Goal: Use online tool/utility: Utilize a website feature to perform a specific function

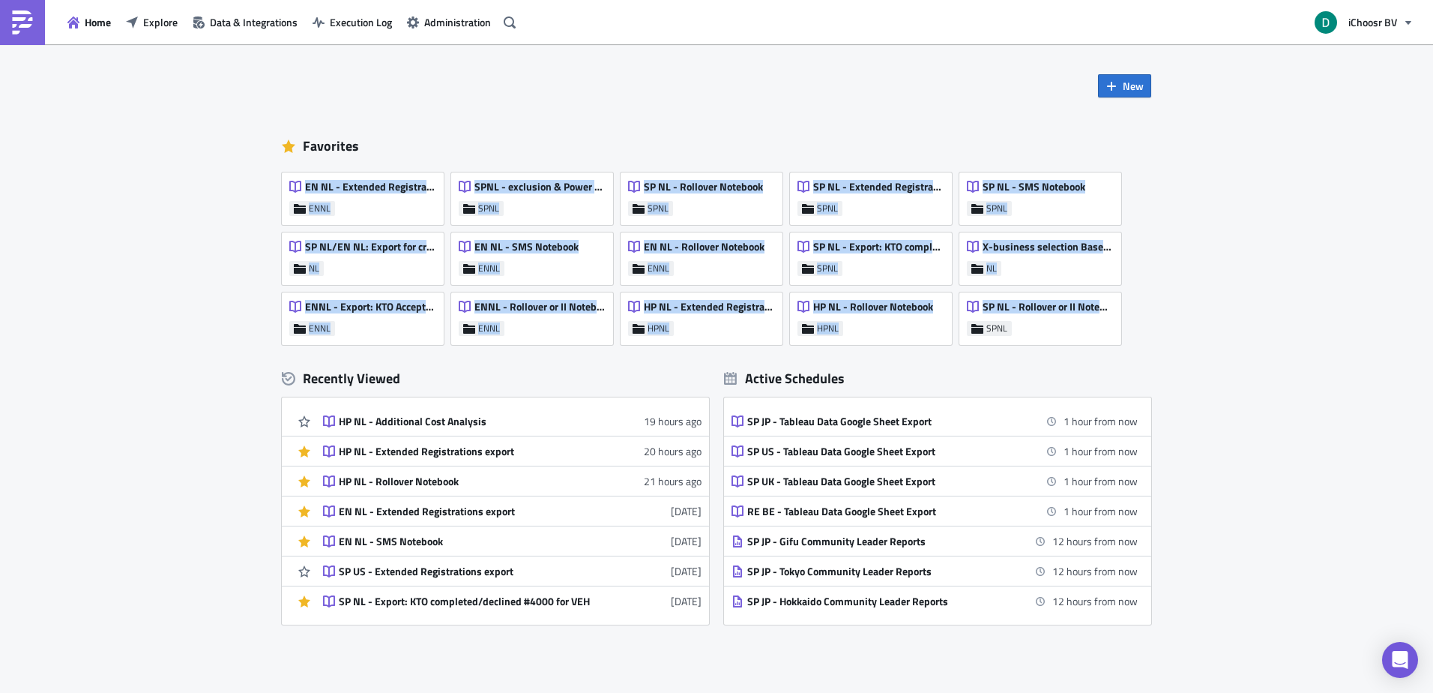
drag, startPoint x: 1241, startPoint y: 342, endPoint x: 236, endPoint y: 181, distance: 1017.4
click at [236, 181] on div "New Favorites EN NL - Extended Registrations export ENNL SPNL - exclusion & Pow…" at bounding box center [716, 409] width 1433 height 730
drag, startPoint x: 236, startPoint y: 181, endPoint x: 171, endPoint y: 205, distance: 69.8
click at [171, 205] on div "New Favorites EN NL - Extended Registrations export ENNL SPNL - exclusion & Pow…" at bounding box center [716, 409] width 1433 height 730
drag, startPoint x: 256, startPoint y: 98, endPoint x: 1001, endPoint y: 349, distance: 785.6
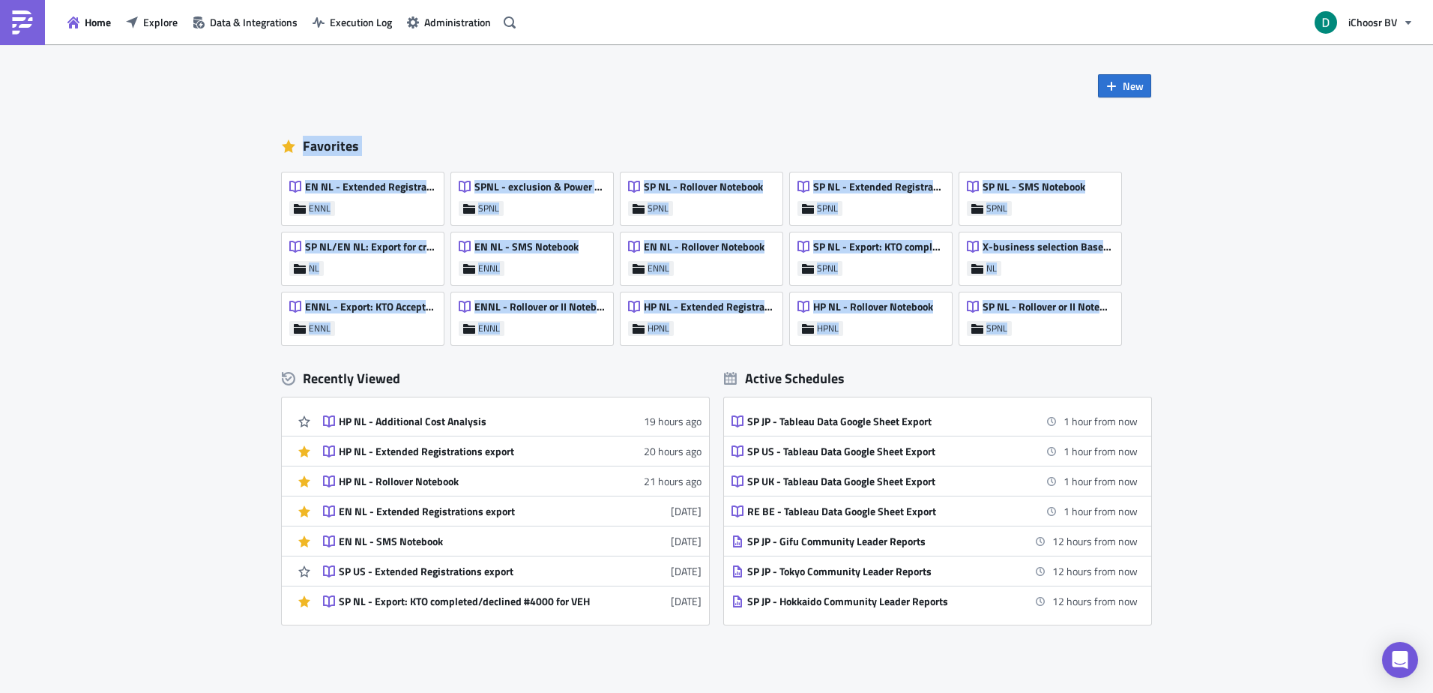
click at [1001, 349] on div "New Favorites EN NL - Extended Registrations export ENNL SPNL - exclusion & Pow…" at bounding box center [716, 409] width 1433 height 730
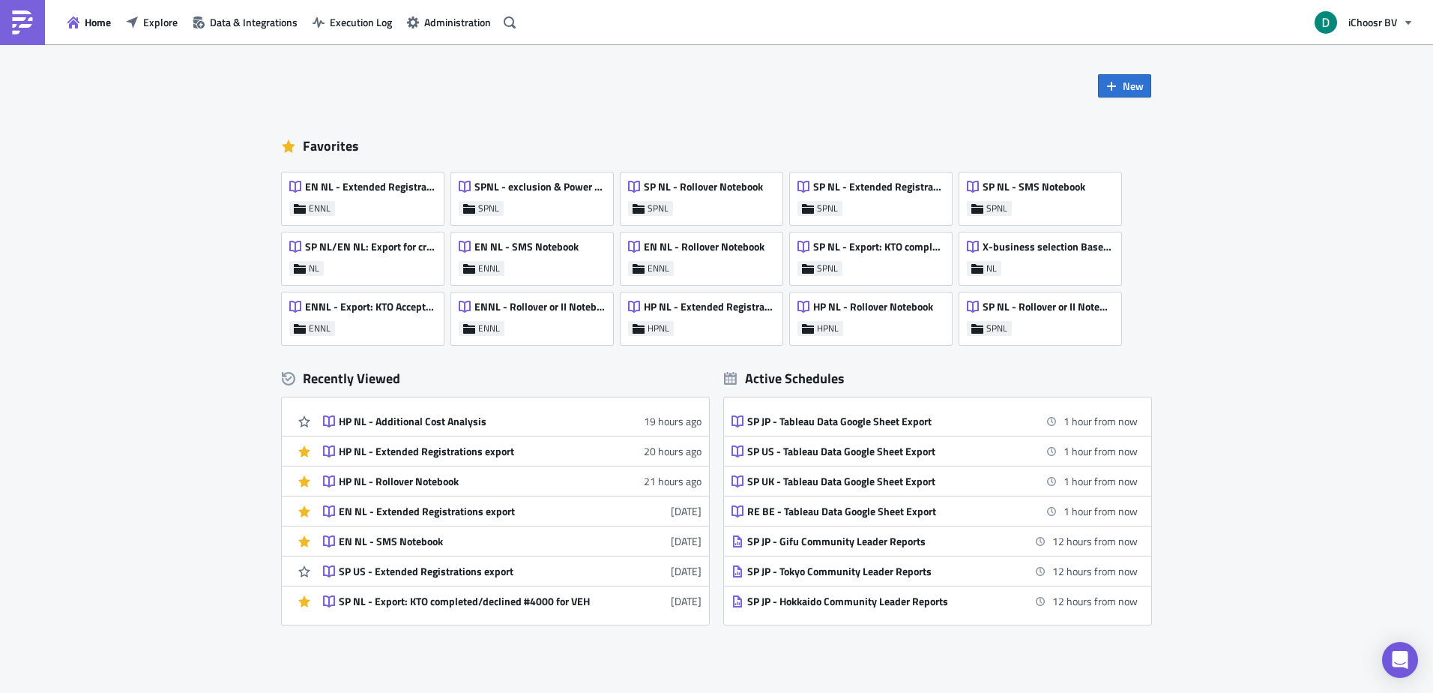
click at [1001, 349] on div "New Favorites EN NL - Extended Registrations export ENNL SPNL - exclusion & Pow…" at bounding box center [717, 334] width 900 height 580
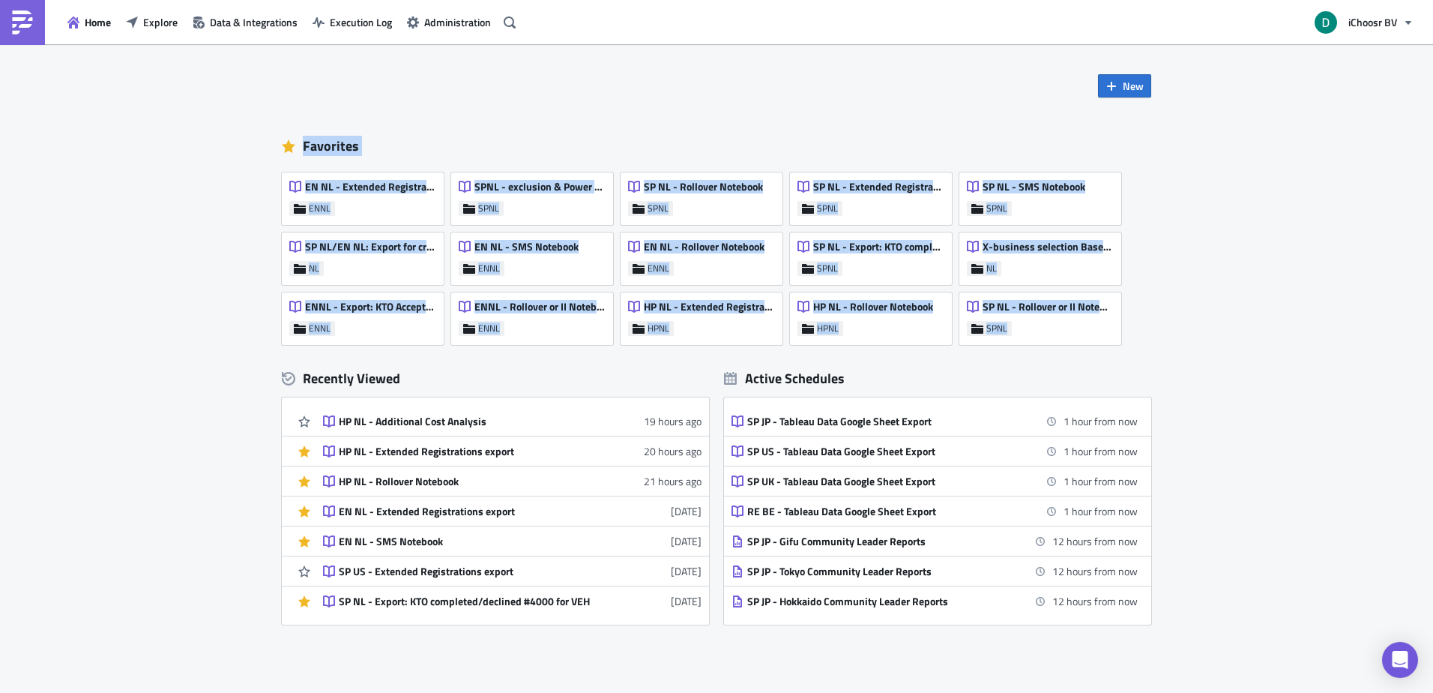
drag, startPoint x: 1001, startPoint y: 349, endPoint x: 250, endPoint y: 137, distance: 780.6
click at [250, 137] on div "New Favorites EN NL - Extended Registrations export ENNL SPNL - exclusion & Pow…" at bounding box center [716, 409] width 1433 height 730
drag, startPoint x: 250, startPoint y: 137, endPoint x: 268, endPoint y: 155, distance: 26.0
click at [268, 155] on div "New Favorites EN NL - Extended Registrations export ENNL SPNL - exclusion & Pow…" at bounding box center [717, 334] width 900 height 580
drag, startPoint x: 268, startPoint y: 155, endPoint x: 996, endPoint y: 346, distance: 751.9
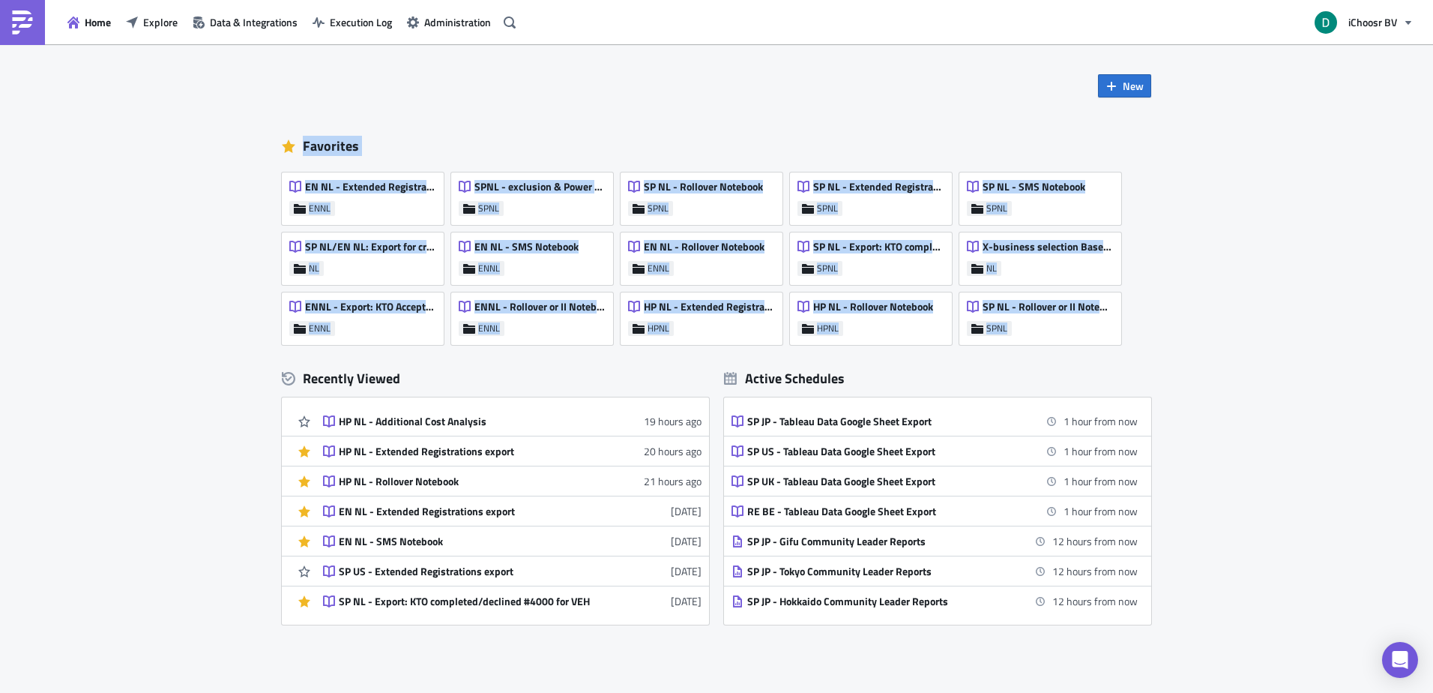
click at [996, 346] on div "New Favorites EN NL - Extended Registrations export ENNL SPNL - exclusion & Pow…" at bounding box center [717, 334] width 900 height 580
drag, startPoint x: 996, startPoint y: 346, endPoint x: 283, endPoint y: 169, distance: 734.7
click at [283, 169] on div "New Favorites EN NL - Extended Registrations export ENNL SPNL - exclusion & Pow…" at bounding box center [717, 334] width 900 height 580
drag, startPoint x: 283, startPoint y: 169, endPoint x: 234, endPoint y: 178, distance: 49.6
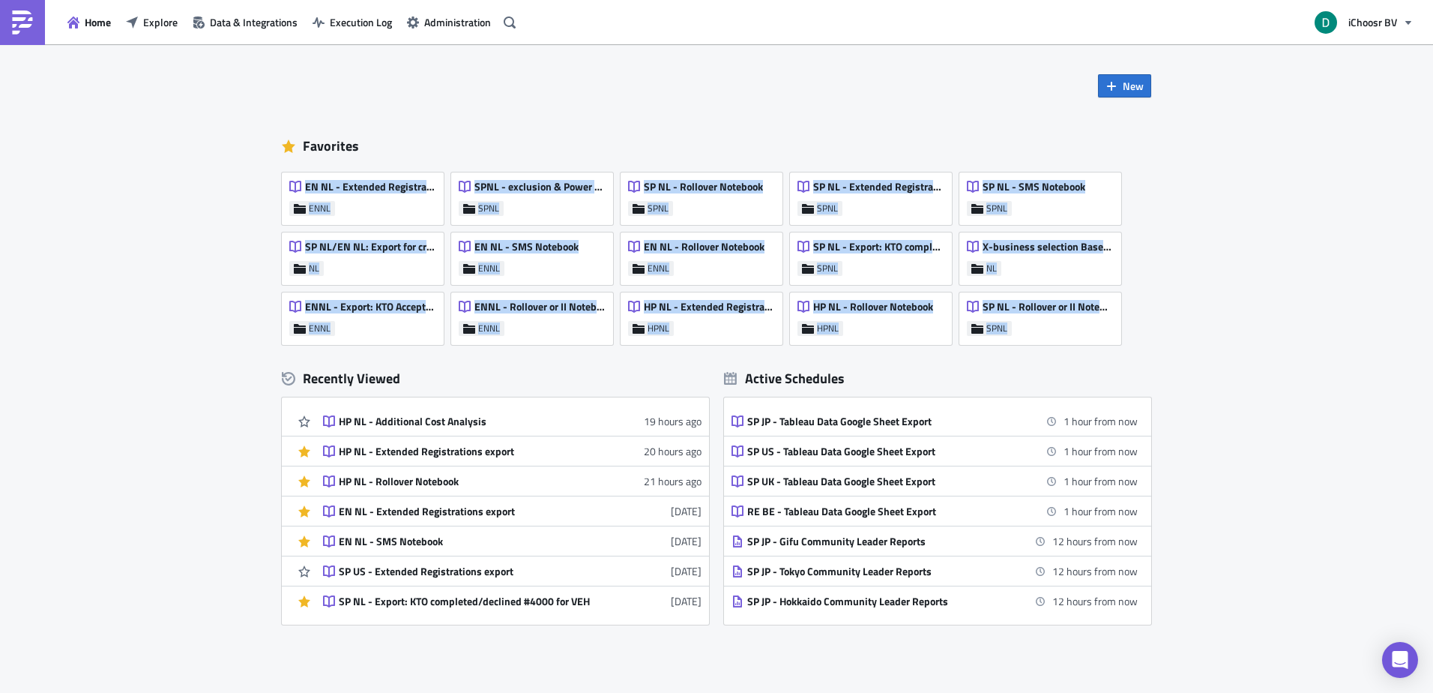
click at [234, 178] on div "New Favorites EN NL - Extended Registrations export ENNL SPNL - exclusion & Pow…" at bounding box center [716, 409] width 1433 height 730
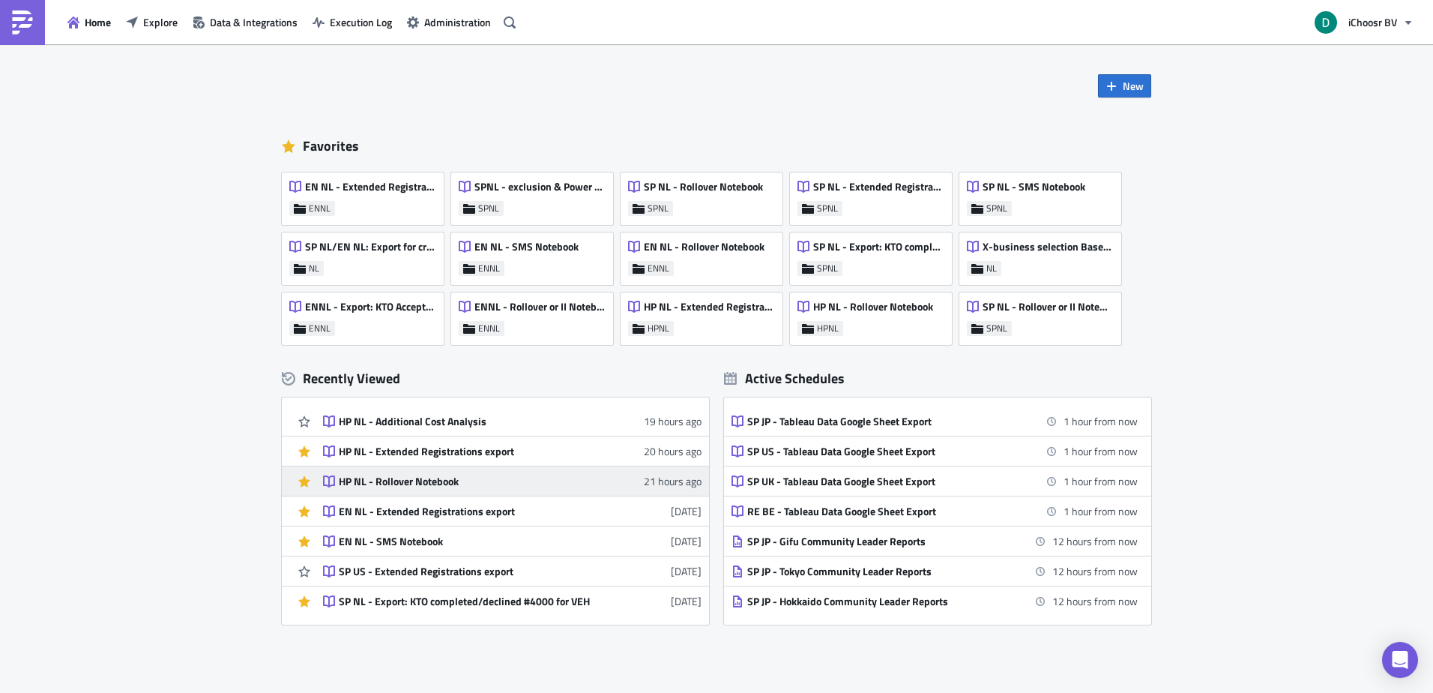
click at [420, 476] on div "HP NL - Rollover Notebook" at bounding box center [470, 481] width 262 height 13
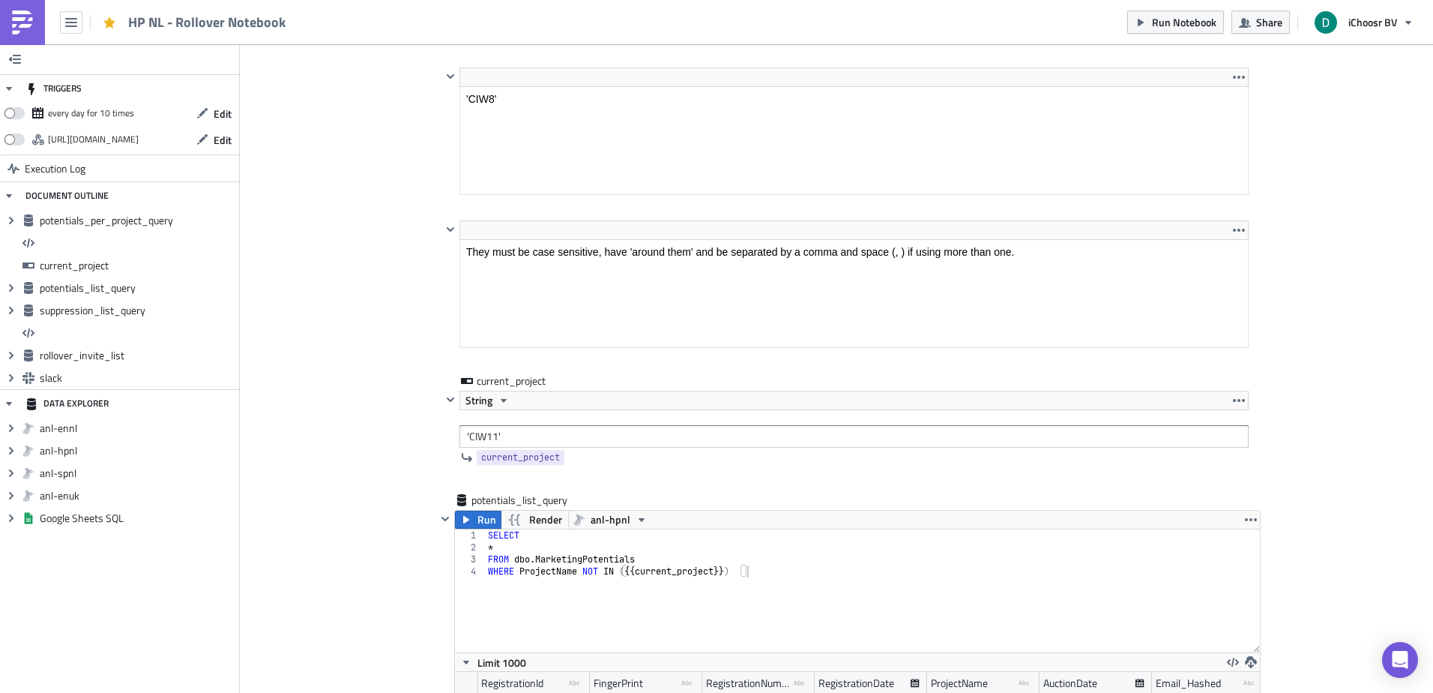
scroll to position [1799, 0]
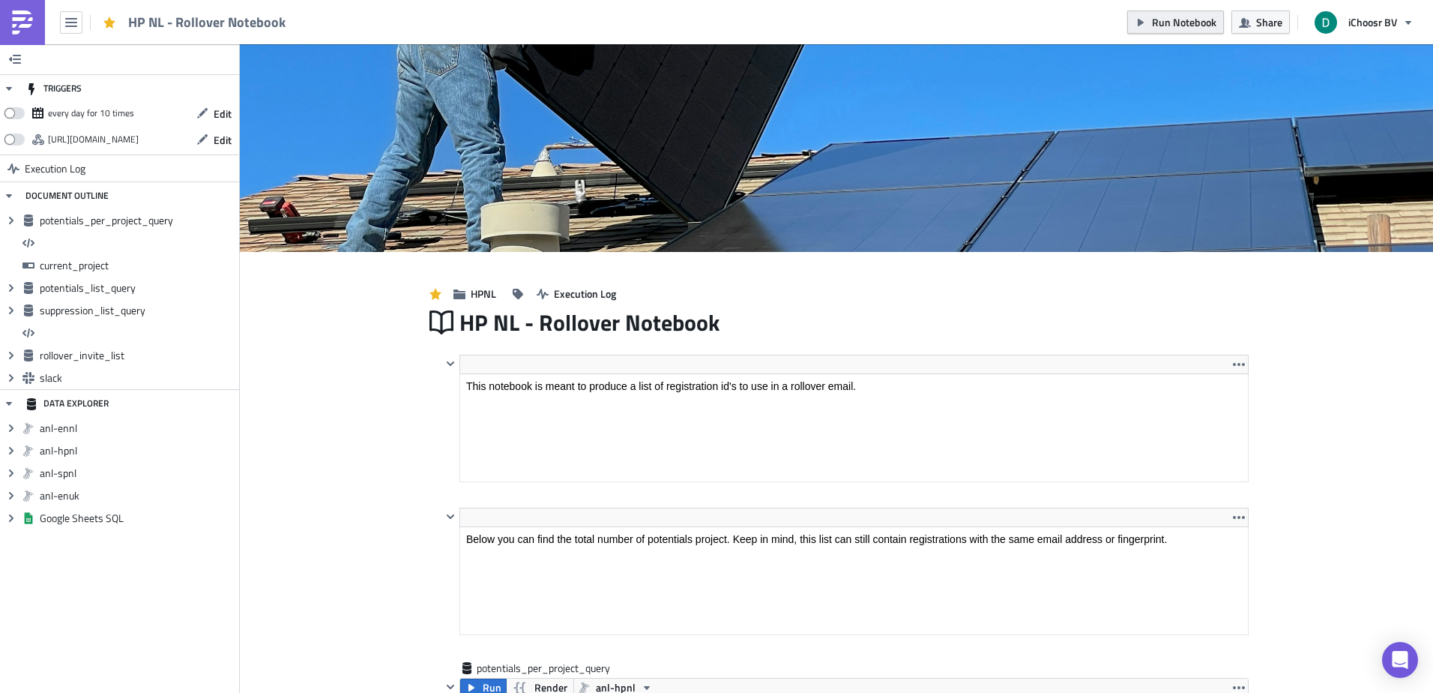
click at [1154, 27] on span "Run Notebook" at bounding box center [1184, 22] width 64 height 16
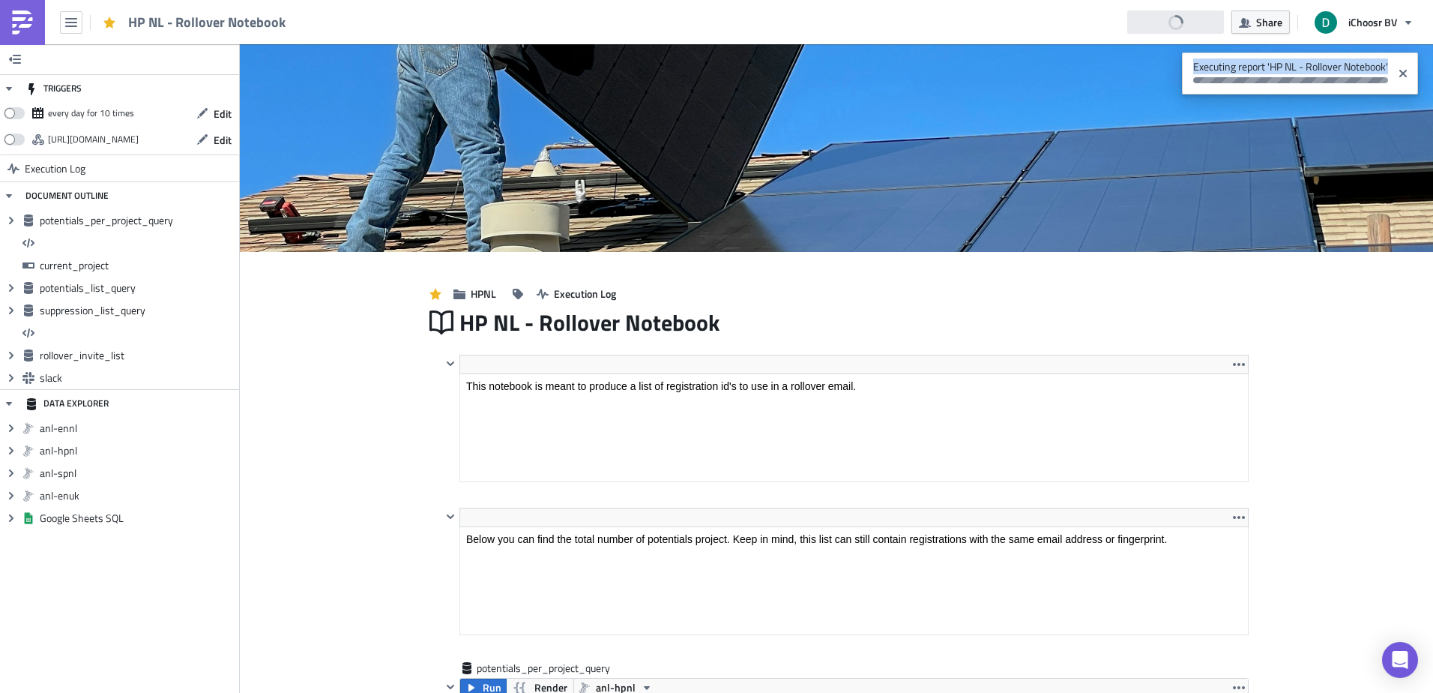
drag, startPoint x: 1365, startPoint y: 74, endPoint x: 1179, endPoint y: 71, distance: 185.9
click at [1182, 71] on span "Executing report 'HP NL - Rollover Notebook'" at bounding box center [1287, 71] width 210 height 38
drag, startPoint x: 1179, startPoint y: 71, endPoint x: 1312, endPoint y: 79, distance: 132.9
click at [1312, 79] on span "Executing report 'HP NL - Rollover Notebook'" at bounding box center [1287, 71] width 210 height 38
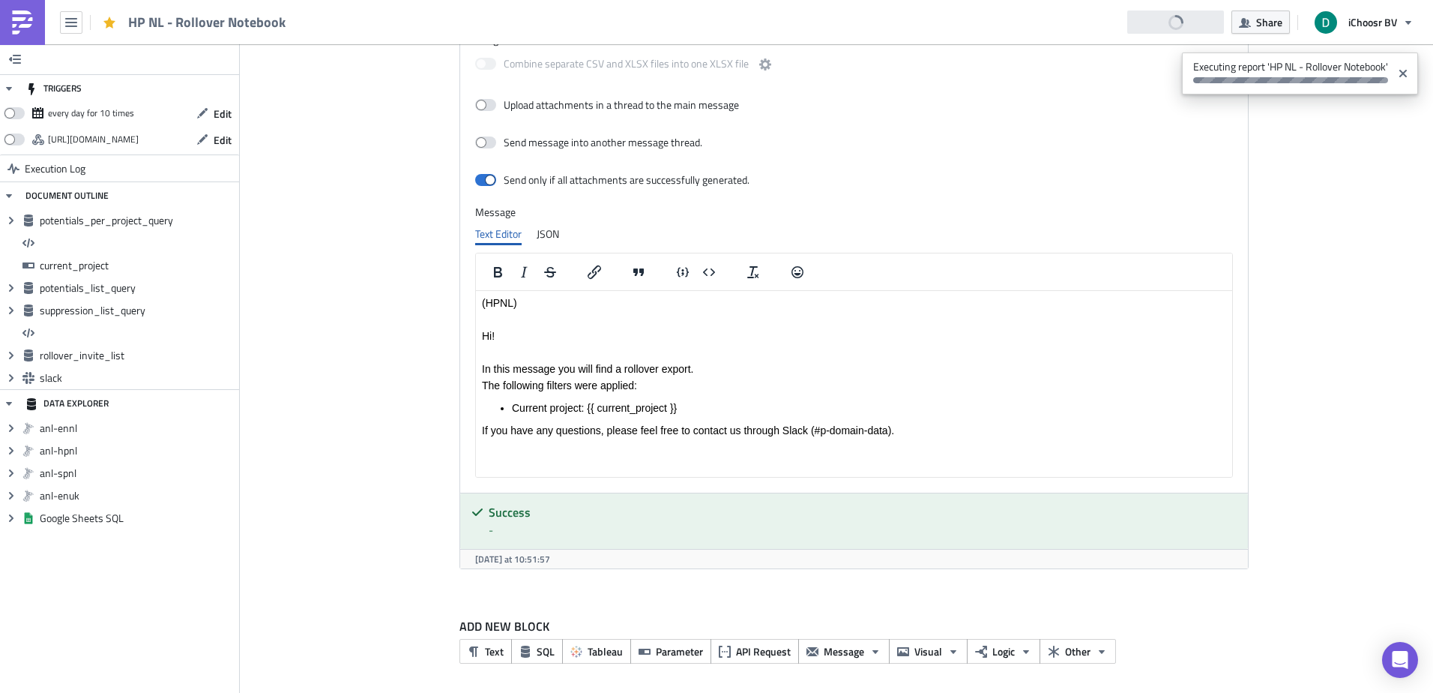
scroll to position [4910, 0]
click at [16, 28] on img at bounding box center [22, 22] width 24 height 24
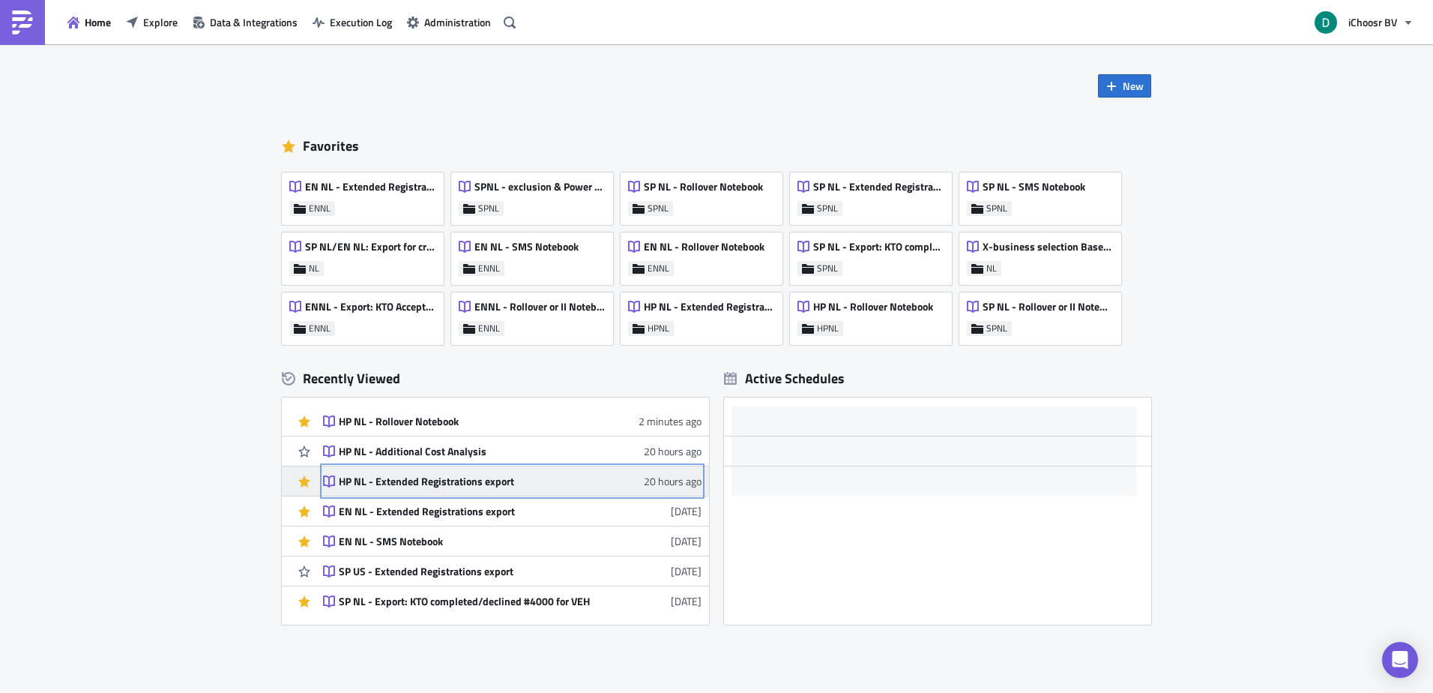
click at [443, 479] on div "HP NL - Extended Registrations export" at bounding box center [470, 481] width 262 height 13
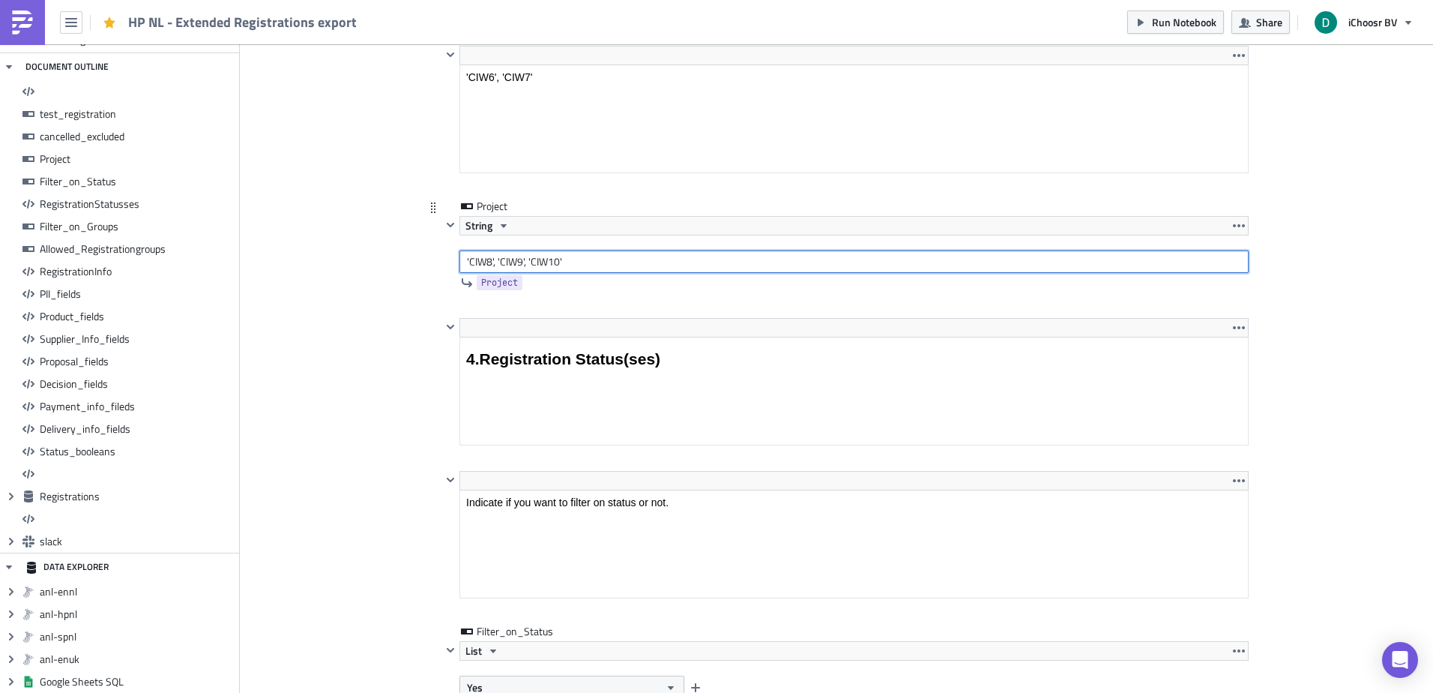
drag, startPoint x: 574, startPoint y: 262, endPoint x: 558, endPoint y: 265, distance: 16.9
click at [558, 265] on input "'CIW8', 'CIW9', 'CIW10'" at bounding box center [854, 261] width 789 height 22
drag, startPoint x: 521, startPoint y: 264, endPoint x: 375, endPoint y: 262, distance: 146.2
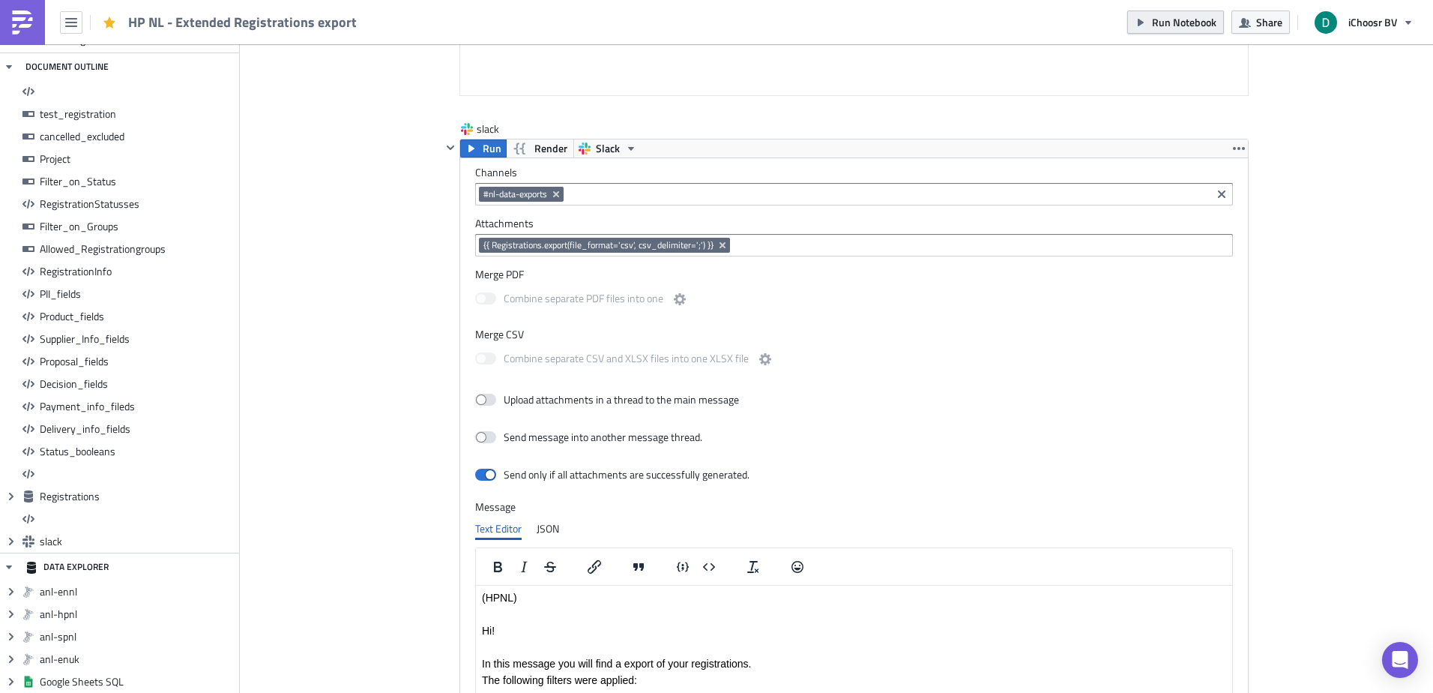
click at [1169, 24] on span "Run Notebook" at bounding box center [1184, 22] width 64 height 16
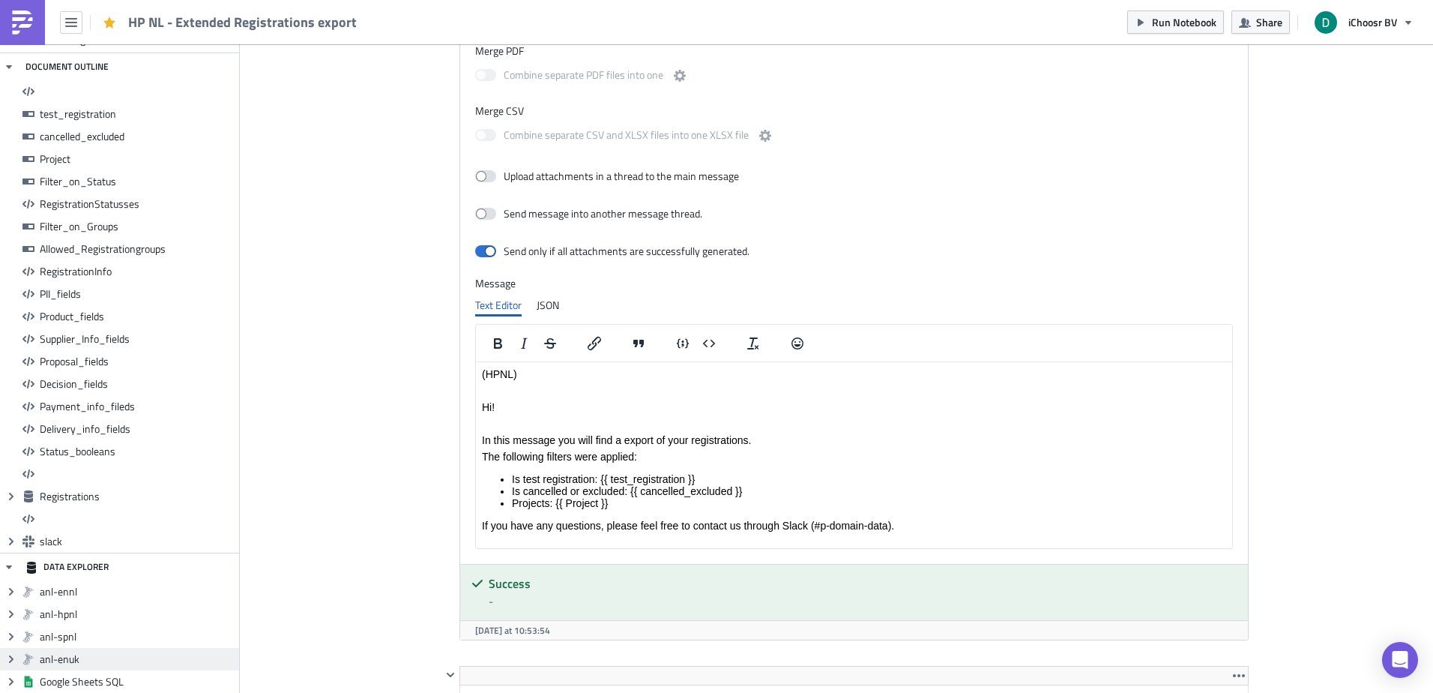
scroll to position [12404, 0]
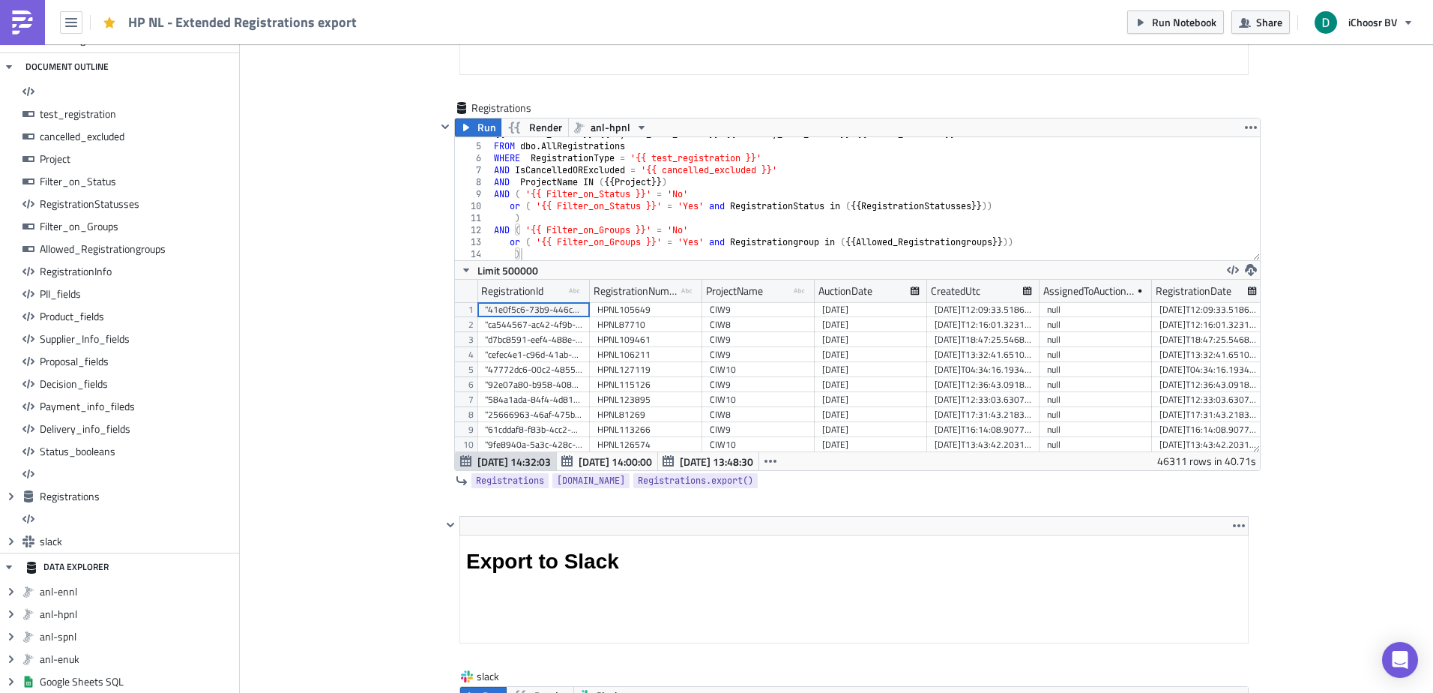
scroll to position [3041, 0]
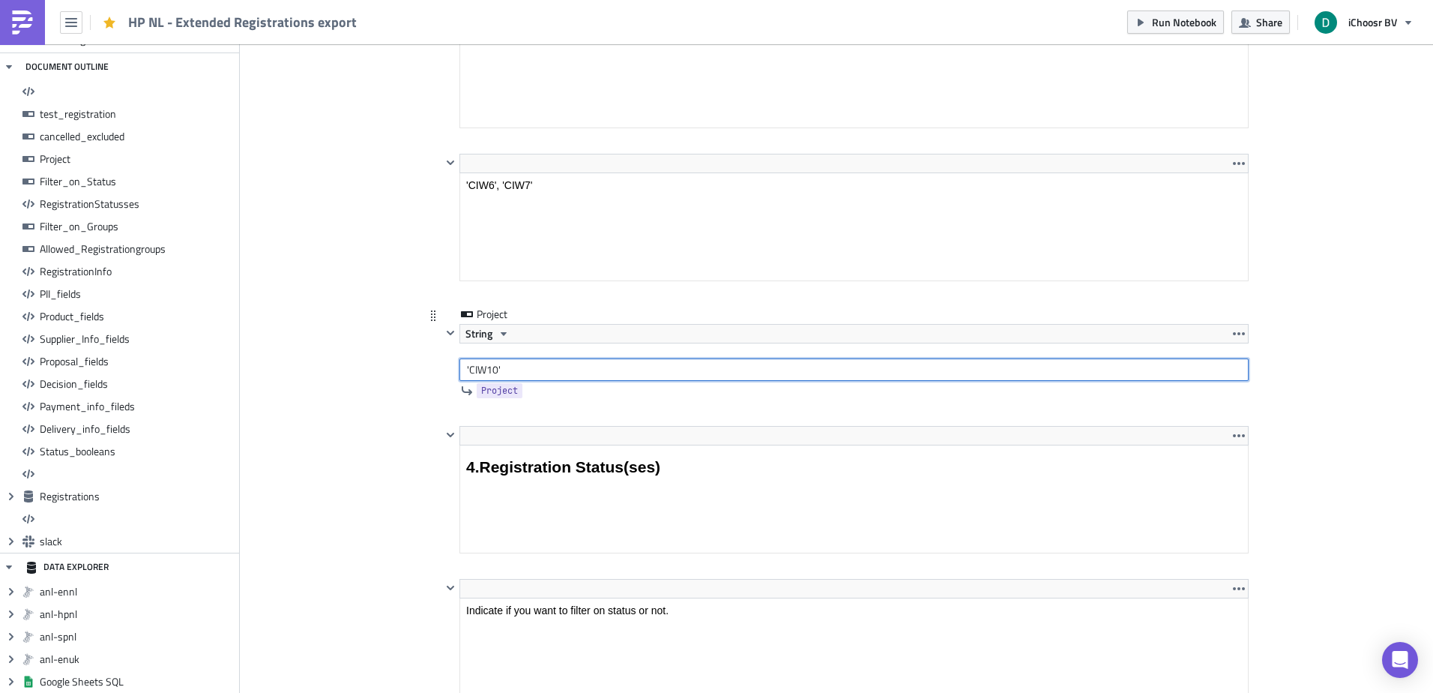
click at [497, 368] on input "'CIW10'" at bounding box center [854, 369] width 789 height 22
click at [487, 373] on input "'CIW10'" at bounding box center [854, 369] width 789 height 22
type input "'CIW9'"
click at [1162, 19] on span "Run Notebook" at bounding box center [1184, 22] width 64 height 16
